Goal: Navigation & Orientation: Find specific page/section

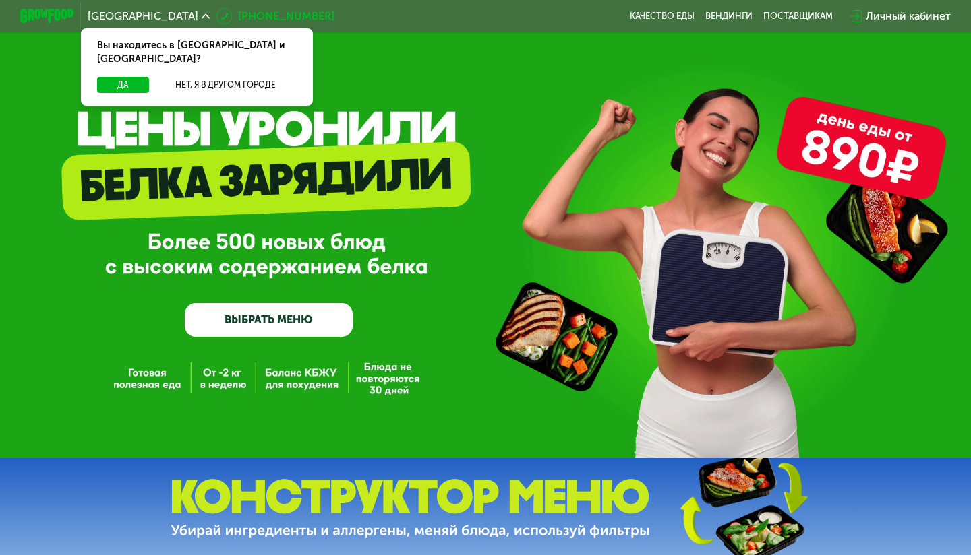
click at [216, 16] on icon at bounding box center [224, 16] width 16 height 16
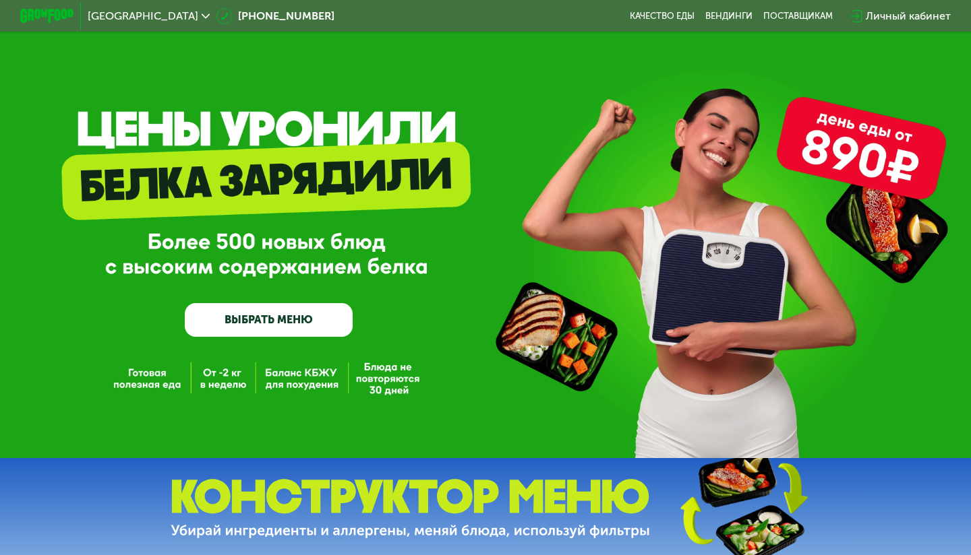
click at [127, 9] on div "[GEOGRAPHIC_DATA]" at bounding box center [149, 16] width 136 height 24
click at [202, 16] on icon at bounding box center [206, 16] width 8 height 8
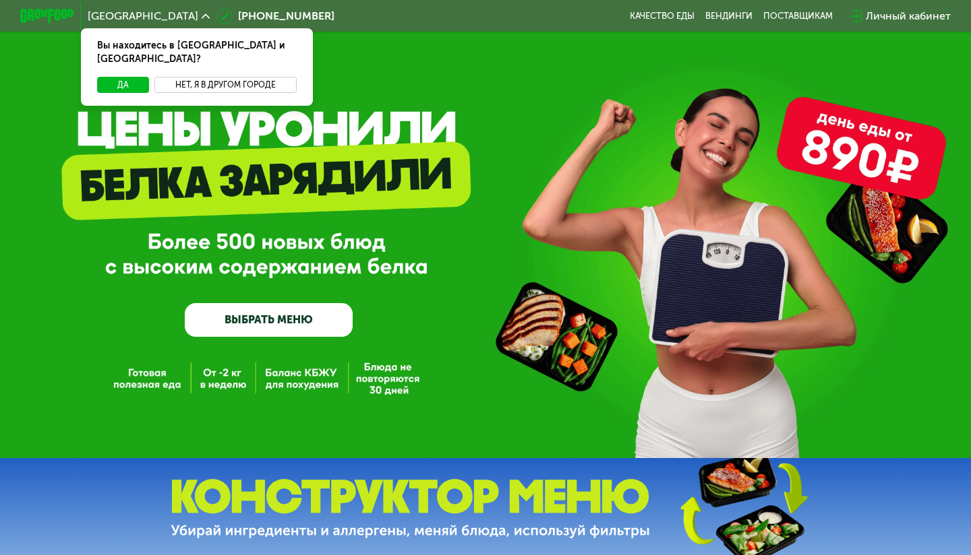
click at [186, 77] on button "Нет, я в другом городе" at bounding box center [225, 85] width 142 height 16
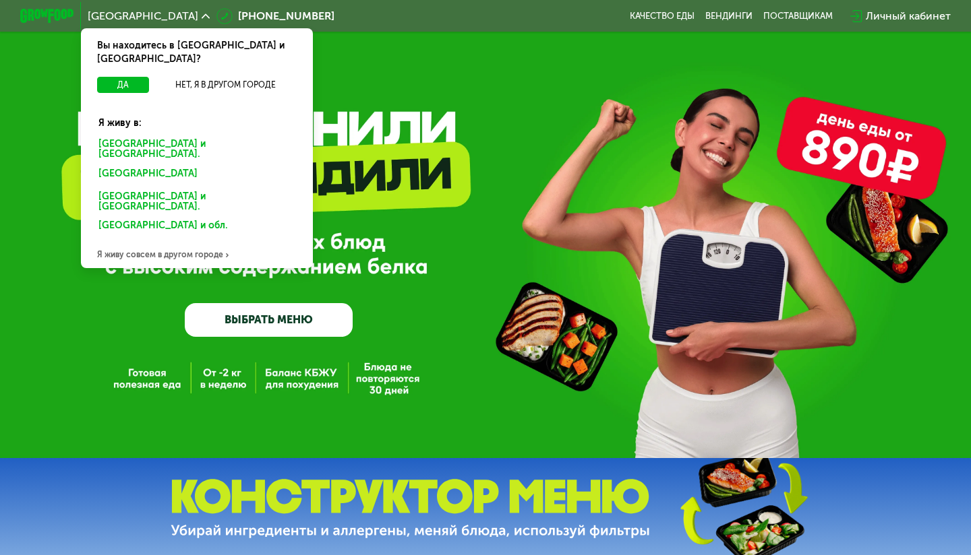
click at [139, 165] on div "[GEOGRAPHIC_DATA] и [GEOGRAPHIC_DATA]." at bounding box center [194, 176] width 210 height 22
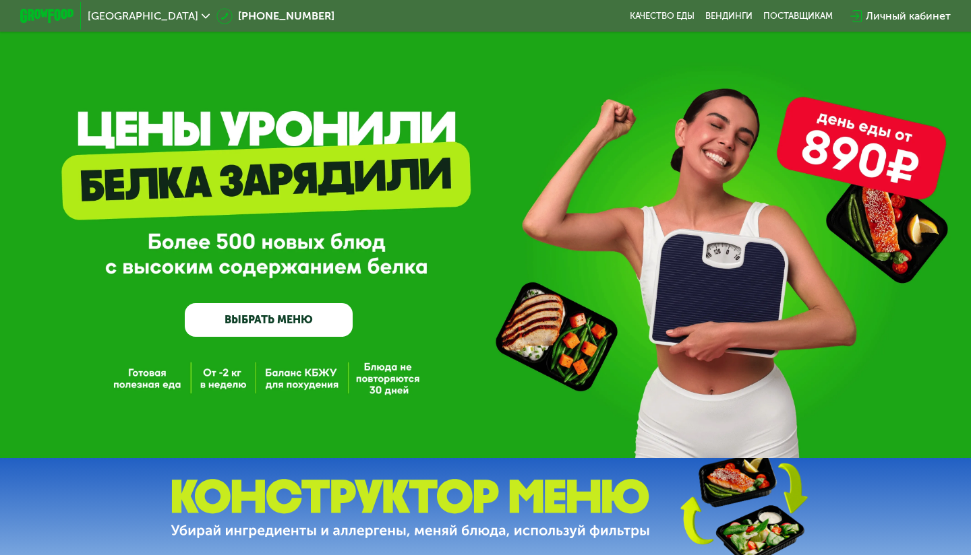
click at [202, 16] on use at bounding box center [206, 15] width 8 height 5
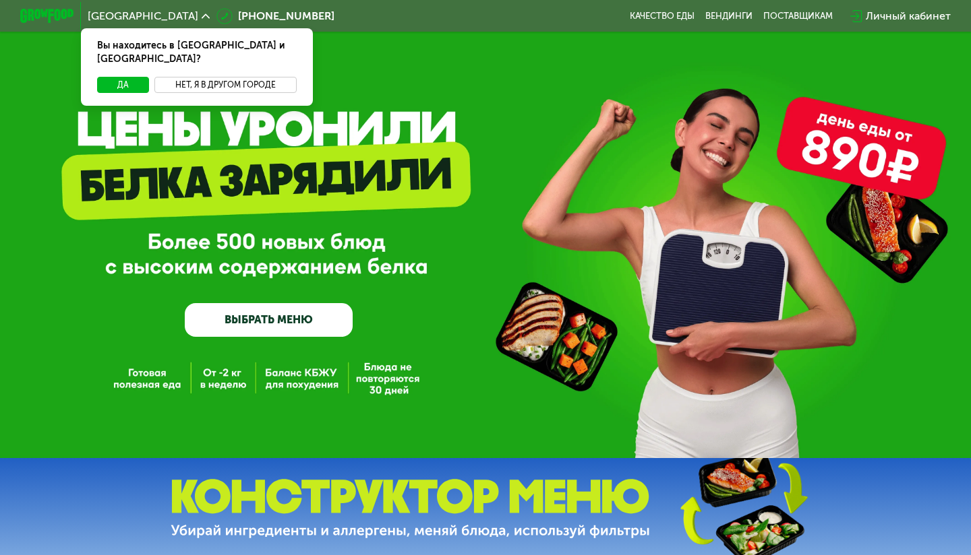
click at [204, 77] on button "Нет, я в другом городе" at bounding box center [225, 85] width 142 height 16
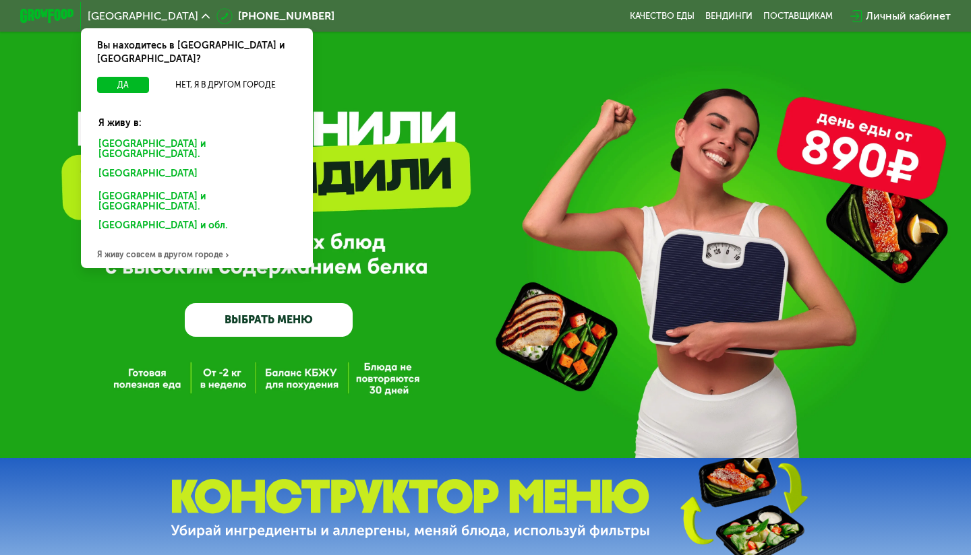
click at [127, 217] on div "[GEOGRAPHIC_DATA] и [GEOGRAPHIC_DATA]." at bounding box center [194, 228] width 210 height 22
